Goal: Task Accomplishment & Management: Manage account settings

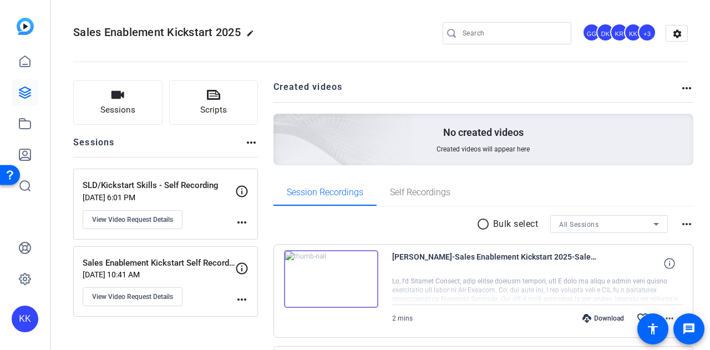
scroll to position [166, 0]
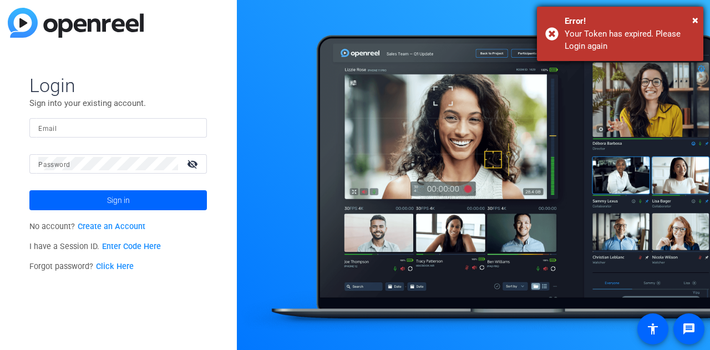
click at [698, 18] on div "× Error! Your Token has expired. Please Login again" at bounding box center [620, 34] width 166 height 54
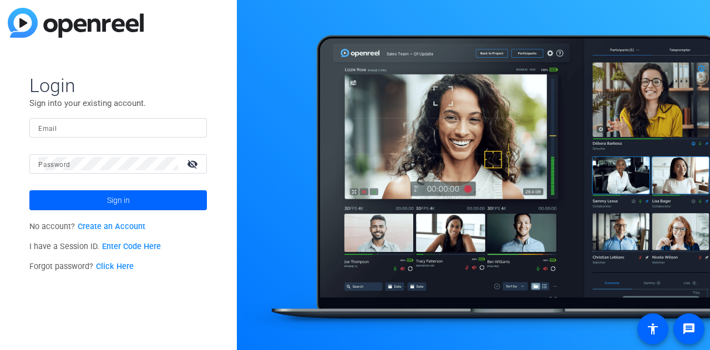
click at [95, 120] on div at bounding box center [118, 127] width 160 height 19
click at [95, 131] on input "Email" at bounding box center [118, 127] width 160 height 13
type input "[PERSON_NAME][EMAIL_ADDRESS][PERSON_NAME][PERSON_NAME][DOMAIN_NAME]"
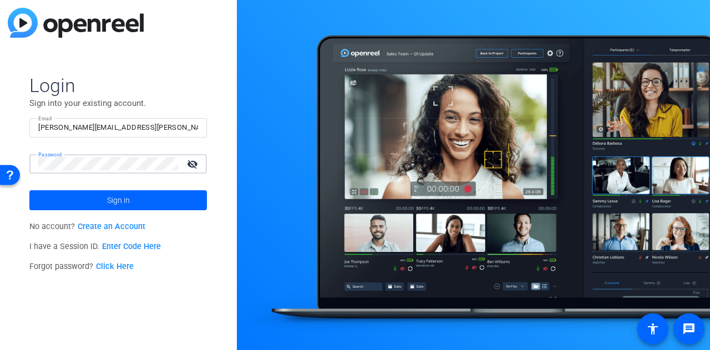
click at [29, 190] on button "Sign in" at bounding box center [117, 200] width 177 height 20
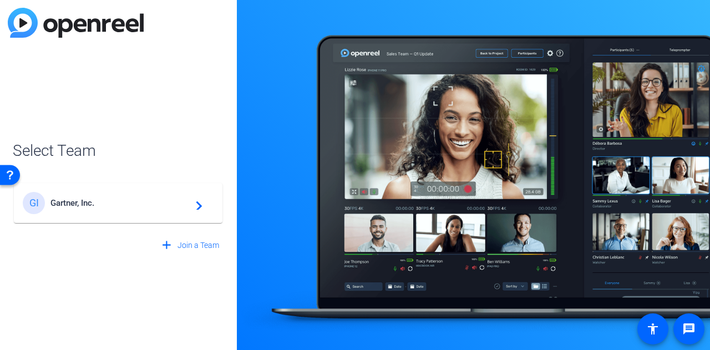
click at [116, 211] on div "GI Gartner, Inc. navigate_next" at bounding box center [118, 203] width 191 height 22
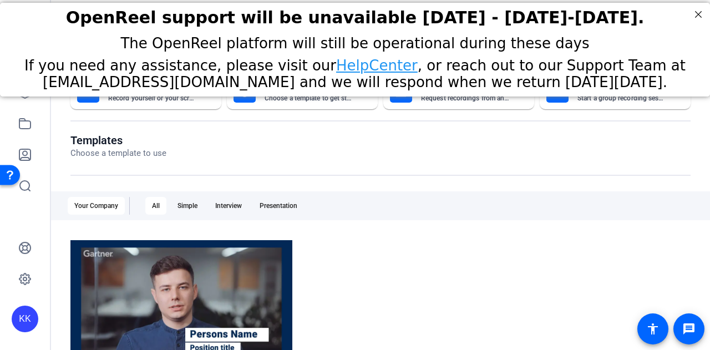
click at [153, 205] on div "All" at bounding box center [155, 206] width 21 height 18
click at [226, 214] on div "Interview" at bounding box center [229, 206] width 40 height 18
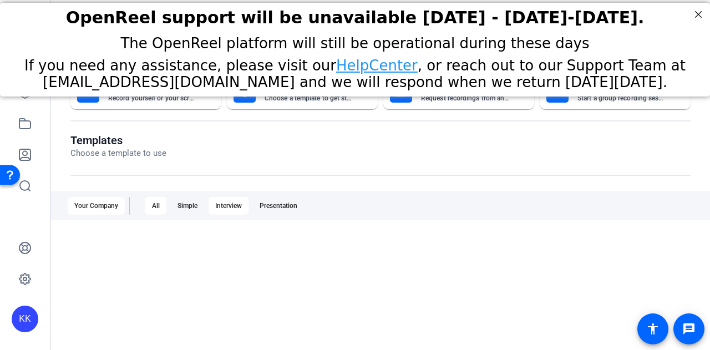
click at [151, 202] on div "All" at bounding box center [155, 206] width 21 height 18
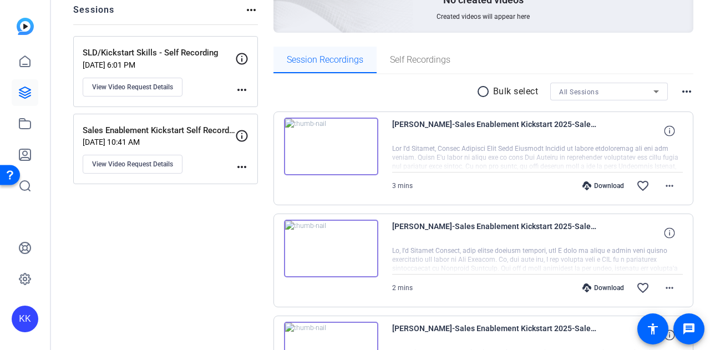
scroll to position [166, 0]
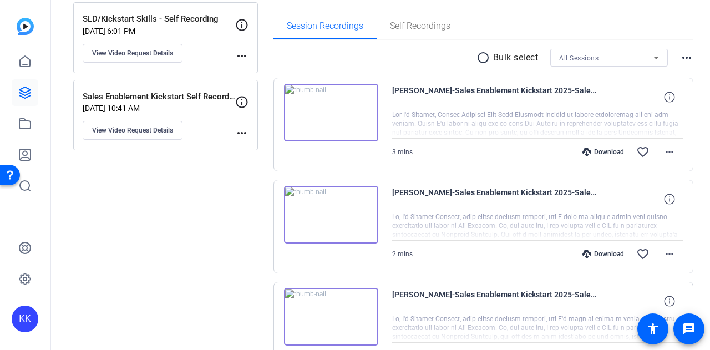
click at [331, 114] on img at bounding box center [331, 113] width 94 height 58
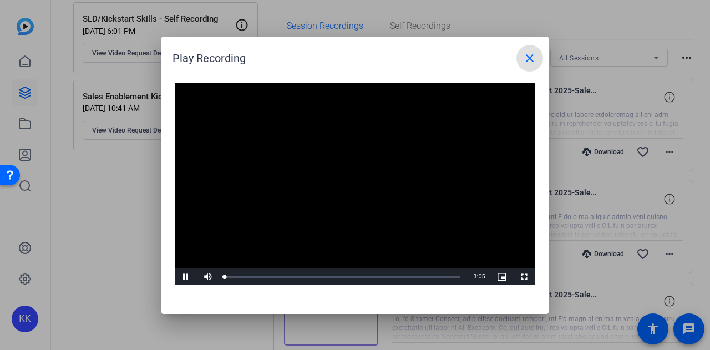
click at [336, 184] on video "Video Player" at bounding box center [355, 184] width 360 height 203
click at [186, 277] on span "Video Player" at bounding box center [186, 277] width 22 height 0
